Goal: Task Accomplishment & Management: Manage account settings

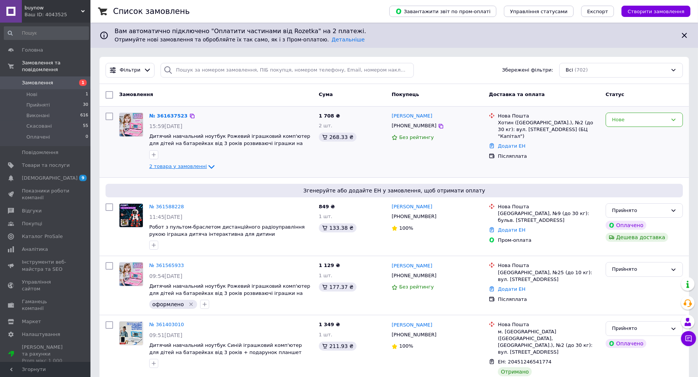
click at [180, 165] on span "2 товара у замовленні" at bounding box center [178, 166] width 58 height 6
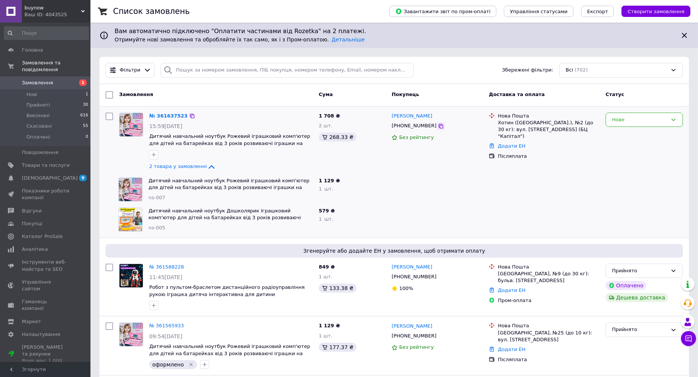
click at [438, 126] on icon at bounding box center [441, 126] width 6 height 6
click at [639, 123] on div "Нове" at bounding box center [643, 120] width 77 height 15
click at [628, 131] on li "Прийнято" at bounding box center [644, 135] width 76 height 14
